Goal: Navigation & Orientation: Find specific page/section

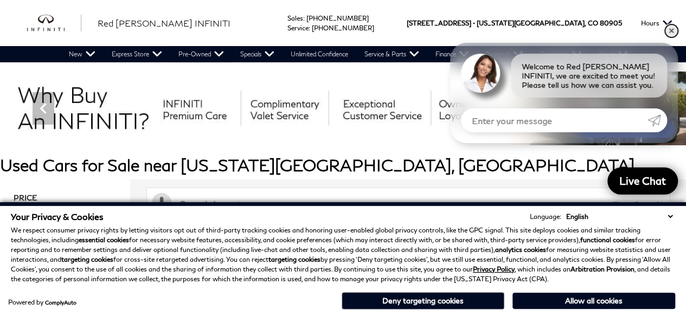
click at [669, 31] on link "✕" at bounding box center [671, 30] width 13 height 13
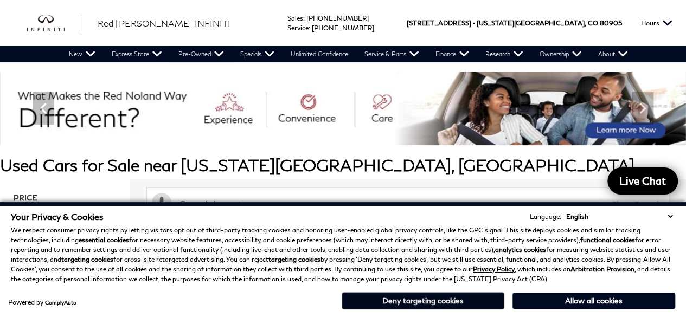
click at [466, 305] on button "Deny targeting cookies" at bounding box center [423, 300] width 163 height 17
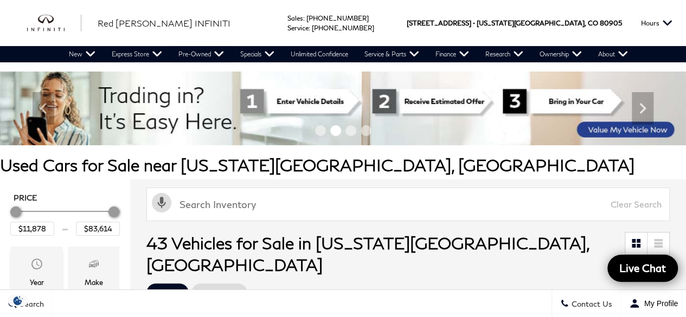
click at [35, 272] on span "Year" at bounding box center [36, 266] width 13 height 22
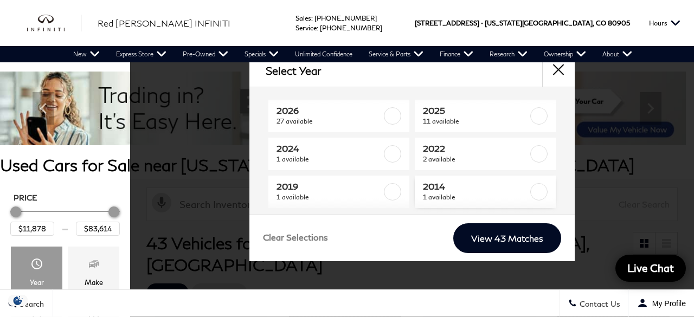
scroll to position [18, 0]
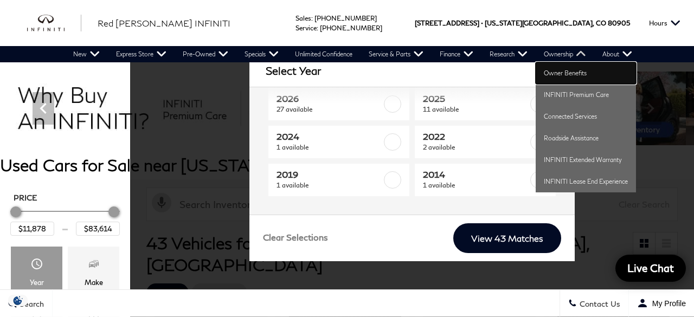
click at [561, 68] on link "Owner Benefits" at bounding box center [586, 73] width 100 height 22
